Goal: Task Accomplishment & Management: Manage account settings

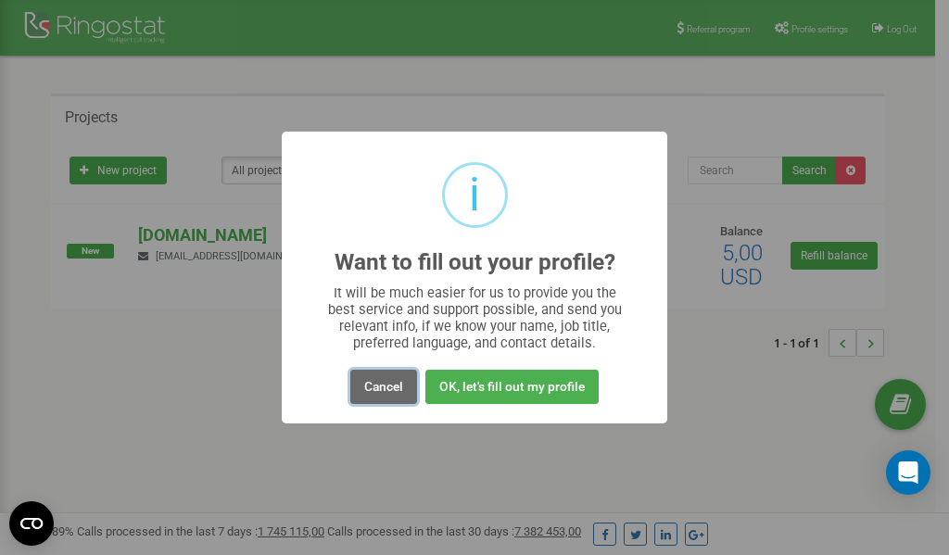
click at [380, 382] on button "Cancel" at bounding box center [383, 387] width 67 height 34
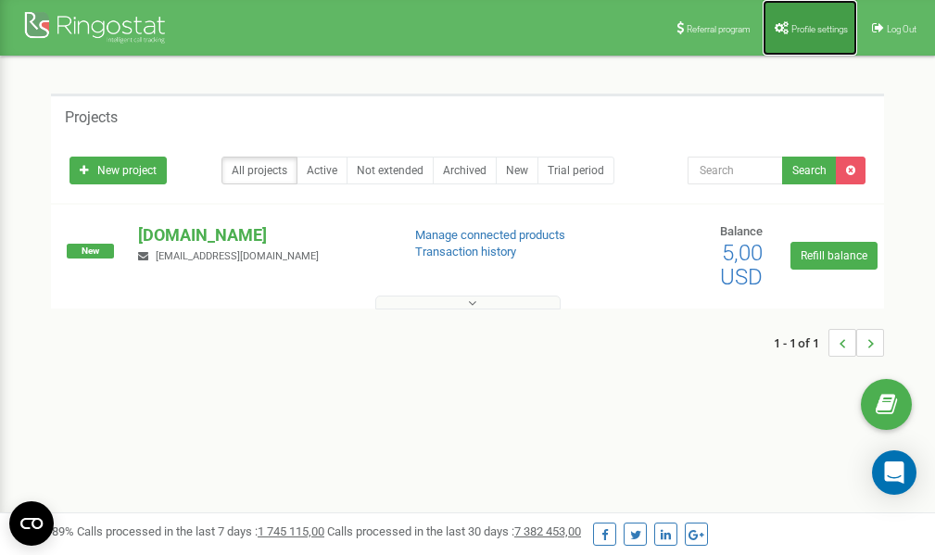
click at [807, 31] on span "Profile settings" at bounding box center [819, 29] width 57 height 10
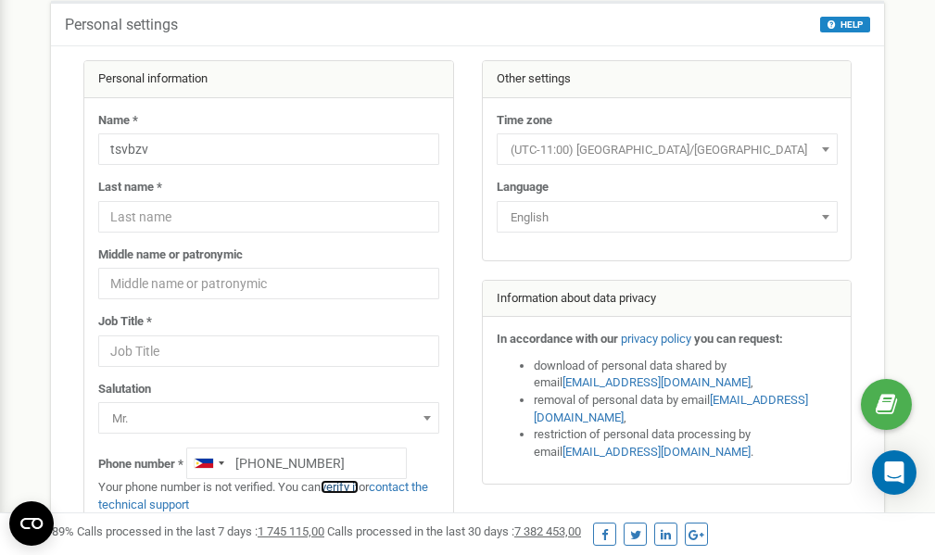
click at [351, 487] on link "verify it" at bounding box center [340, 487] width 38 height 14
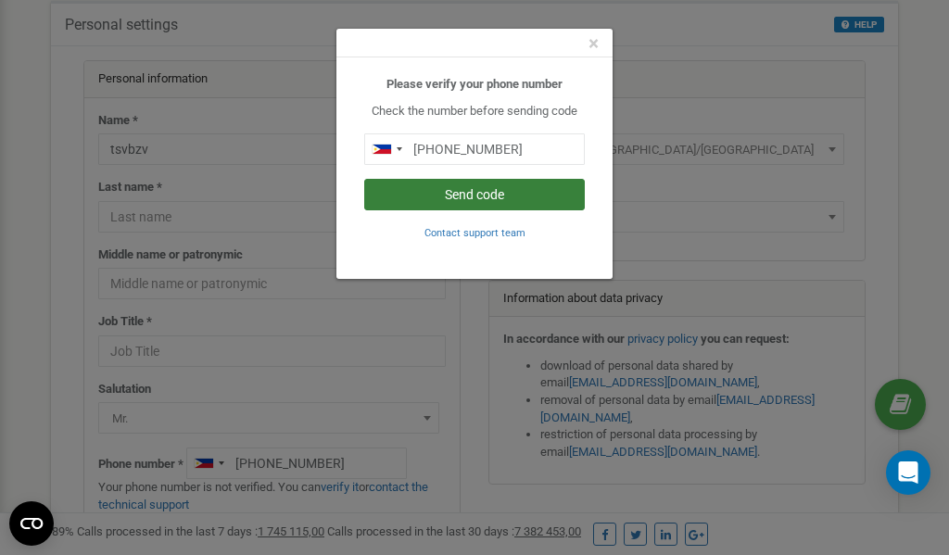
click at [443, 194] on button "Send code" at bounding box center [474, 194] width 220 height 31
